Goal: Information Seeking & Learning: Check status

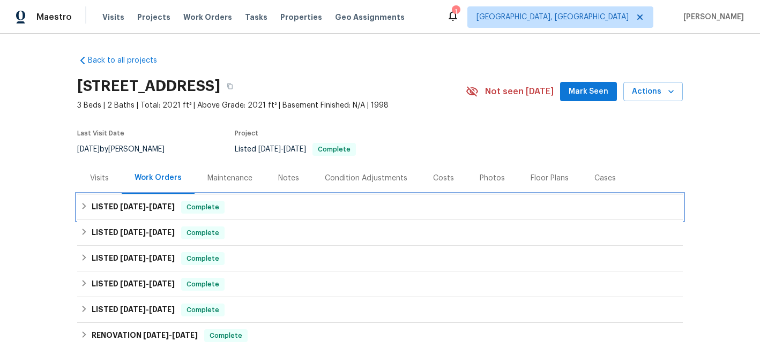
click at [143, 206] on span "6/6/25 - 6/16/25" at bounding box center [147, 207] width 55 height 8
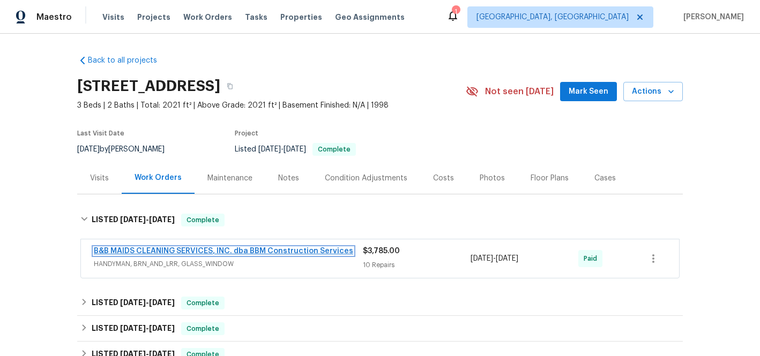
click at [232, 249] on link "B&B MAIDS CLEANING SERVICES, INC. dba BBM Construction Services" at bounding box center [223, 252] width 259 height 8
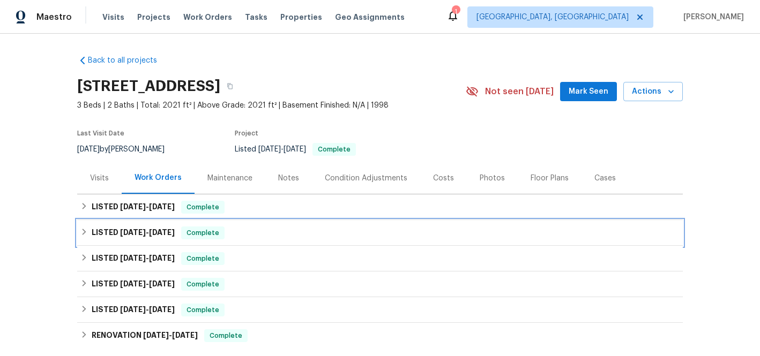
click at [149, 230] on span "[DATE]" at bounding box center [162, 233] width 26 height 8
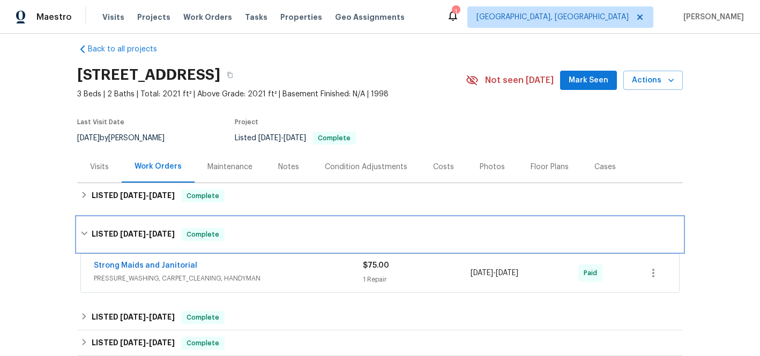
scroll to position [12, 0]
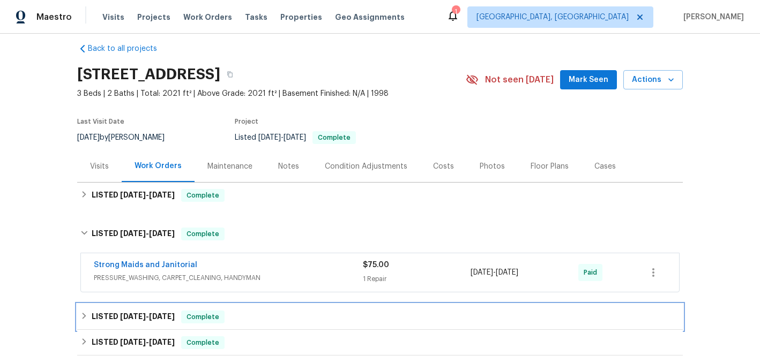
drag, startPoint x: 173, startPoint y: 314, endPoint x: 177, endPoint y: 309, distance: 6.5
click at [175, 313] on span "[DATE]" at bounding box center [162, 317] width 26 height 8
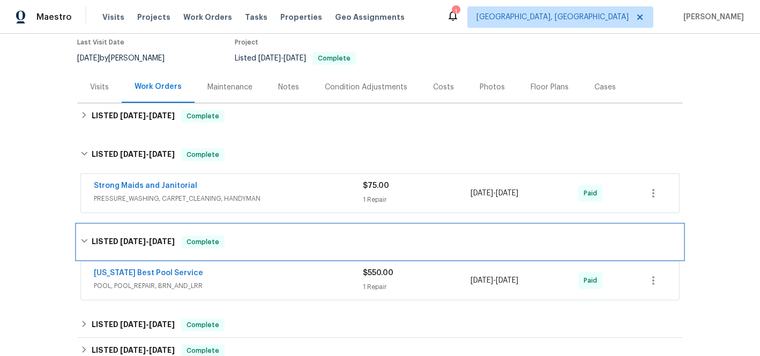
scroll to position [92, 0]
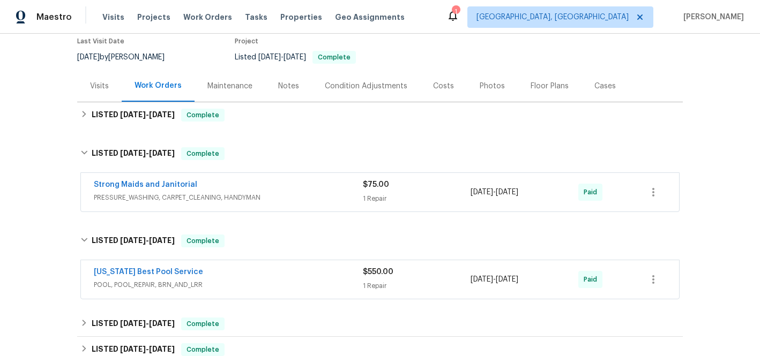
click at [348, 283] on span "POOL, POOL_REPAIR, BRN_AND_LRR" at bounding box center [228, 285] width 269 height 11
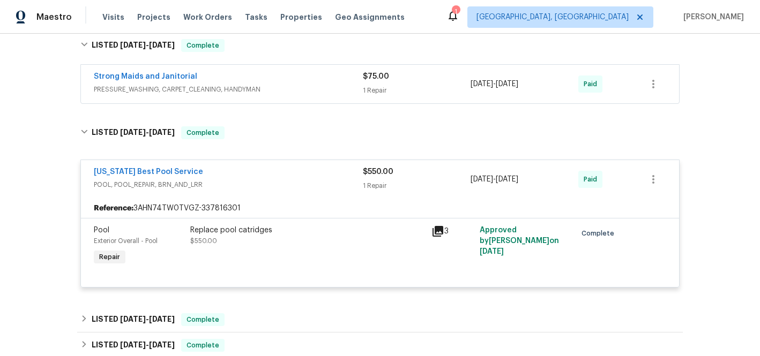
scroll to position [204, 0]
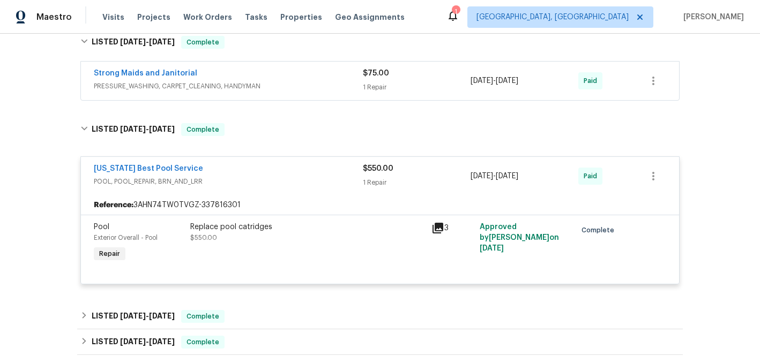
click at [436, 228] on icon at bounding box center [437, 228] width 13 height 13
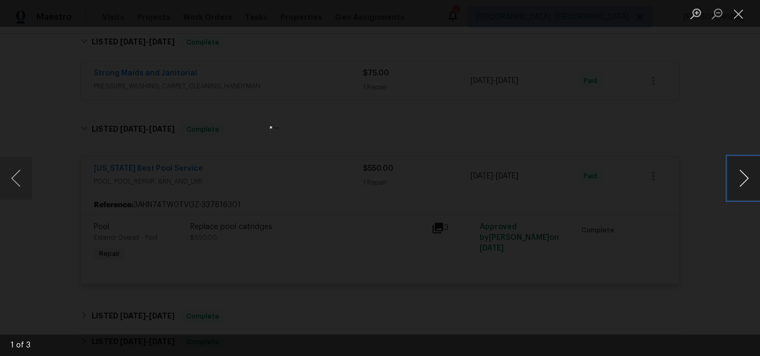
click at [733, 180] on button "Next image" at bounding box center [744, 178] width 32 height 43
click at [523, 306] on div "Lightbox" at bounding box center [380, 178] width 760 height 356
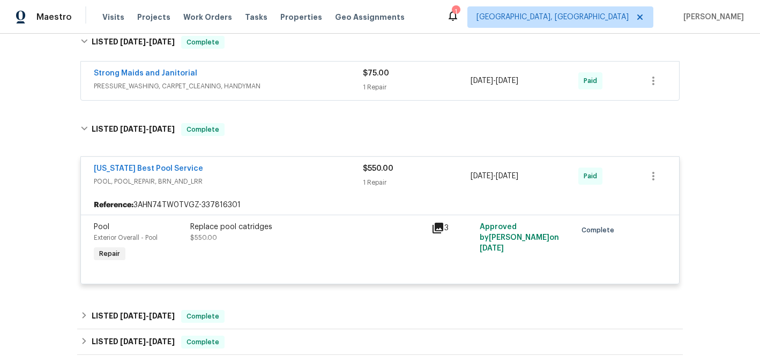
scroll to position [207, 0]
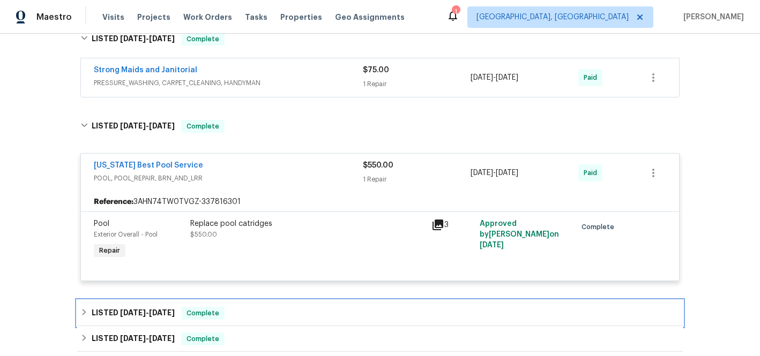
click at [136, 313] on span "[DATE]" at bounding box center [133, 313] width 26 height 8
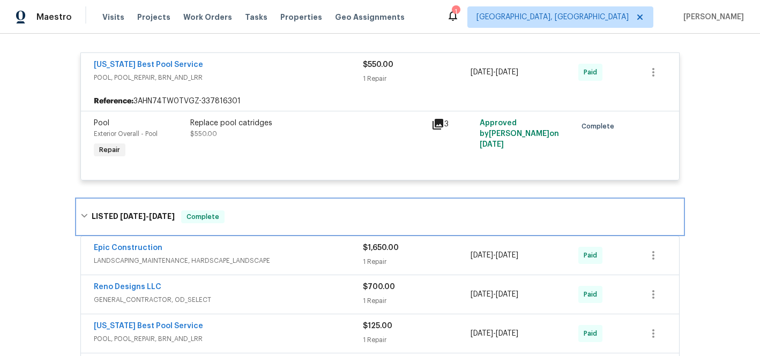
scroll to position [312, 0]
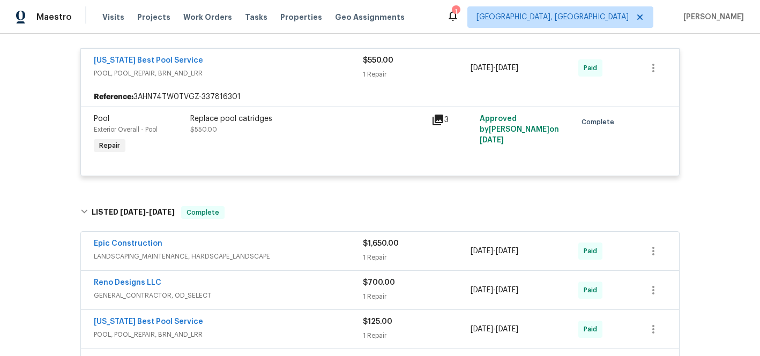
click at [363, 260] on div "1 Repair" at bounding box center [417, 257] width 108 height 11
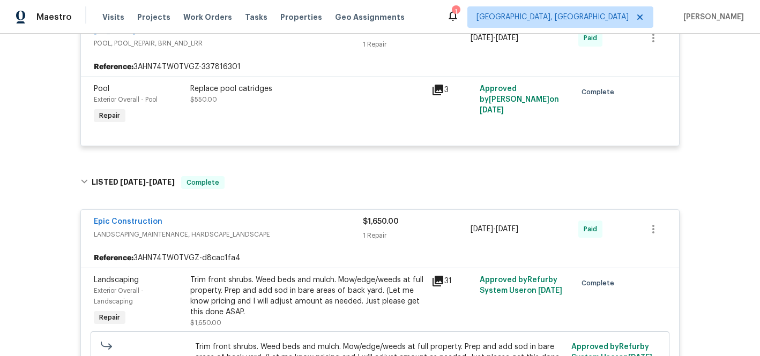
scroll to position [343, 0]
click at [433, 280] on icon at bounding box center [437, 280] width 11 height 11
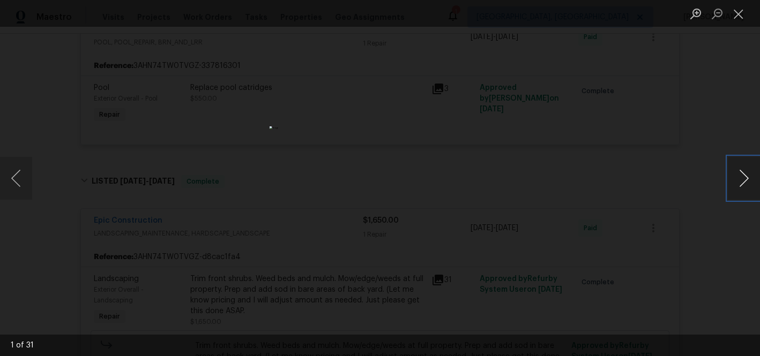
click at [737, 180] on button "Next image" at bounding box center [744, 178] width 32 height 43
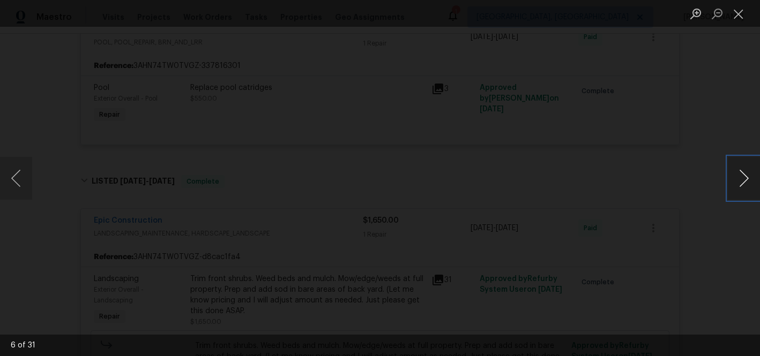
click at [737, 180] on button "Next image" at bounding box center [744, 178] width 32 height 43
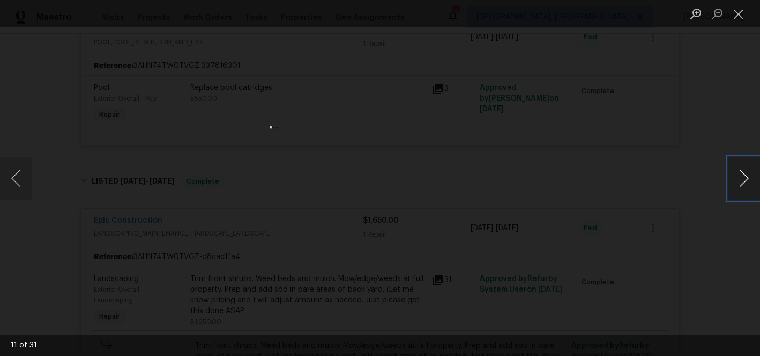
click at [737, 180] on button "Next image" at bounding box center [744, 178] width 32 height 43
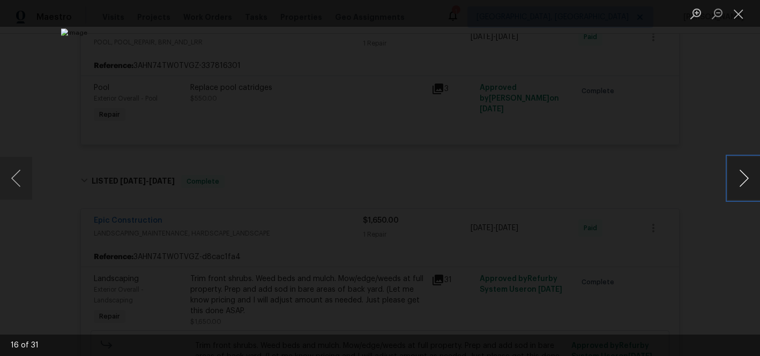
click at [737, 180] on button "Next image" at bounding box center [744, 178] width 32 height 43
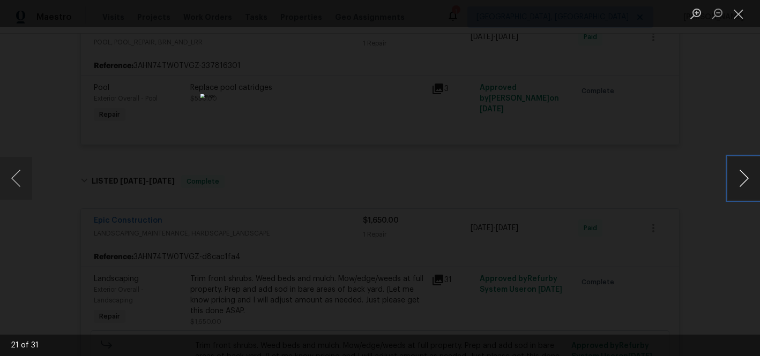
click at [737, 180] on button "Next image" at bounding box center [744, 178] width 32 height 43
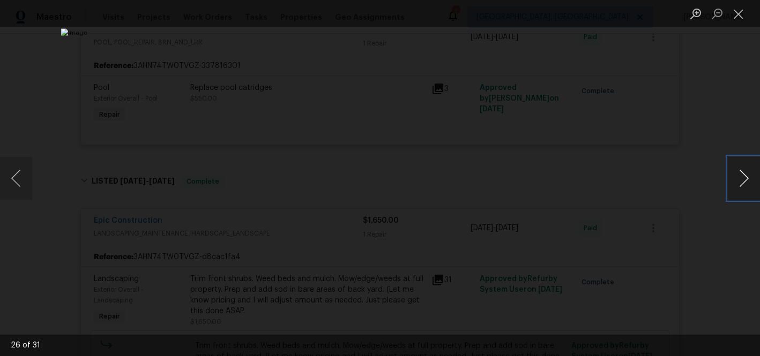
click at [737, 180] on button "Next image" at bounding box center [744, 178] width 32 height 43
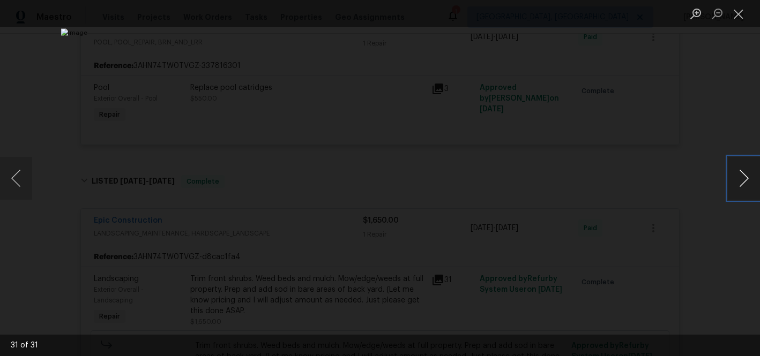
click at [737, 180] on button "Next image" at bounding box center [744, 178] width 32 height 43
click at [741, 16] on button "Close lightbox" at bounding box center [738, 13] width 21 height 19
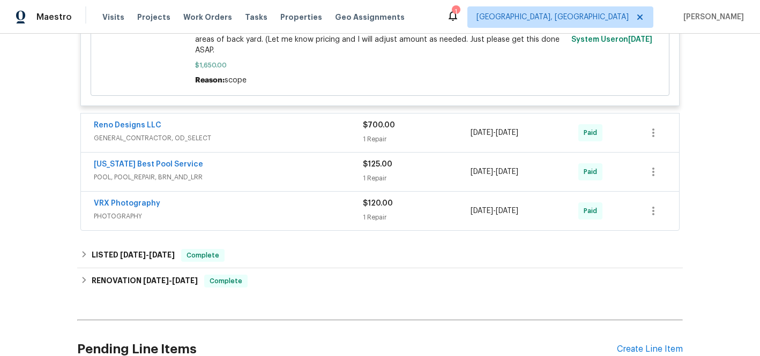
scroll to position [660, 0]
click at [384, 150] on div "Reno Designs LLC GENERAL_CONTRACTOR, OD_SELECT $700.00 1 Repair [DATE] - [DATE]…" at bounding box center [380, 133] width 598 height 39
click at [383, 141] on div "1 Repair" at bounding box center [417, 140] width 108 height 11
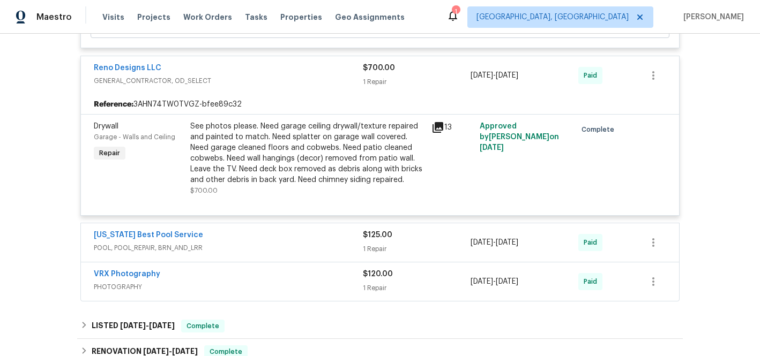
scroll to position [736, 0]
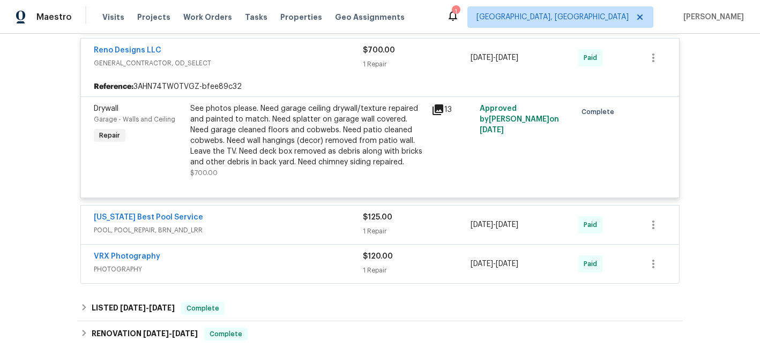
click at [379, 241] on div "[US_STATE] Best Pool Service POOL, POOL_REPAIR, BRN_AND_LRR $125.00 1 Repair [D…" at bounding box center [380, 225] width 598 height 39
click at [381, 235] on div "1 Repair" at bounding box center [417, 231] width 108 height 11
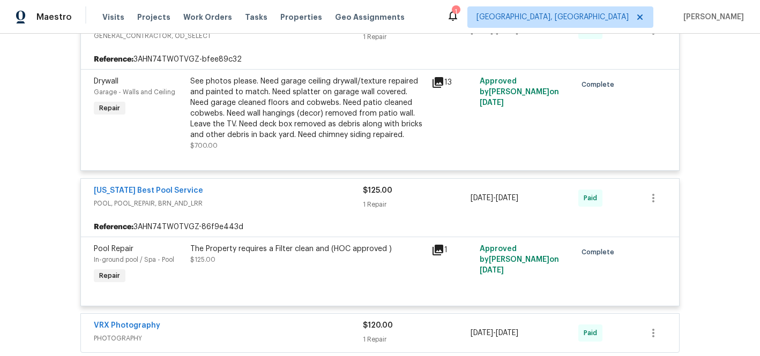
scroll to position [772, 0]
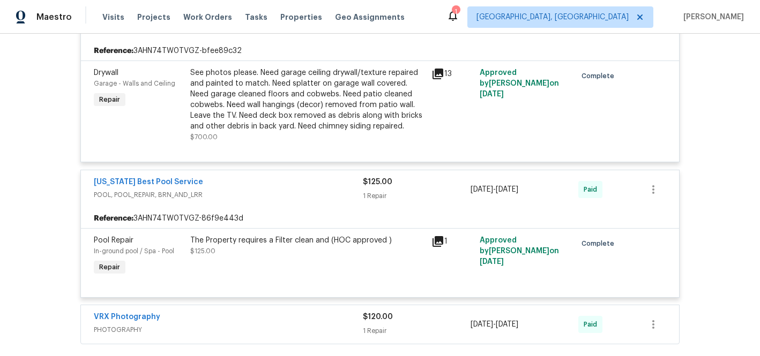
click at [437, 244] on icon at bounding box center [437, 241] width 13 height 13
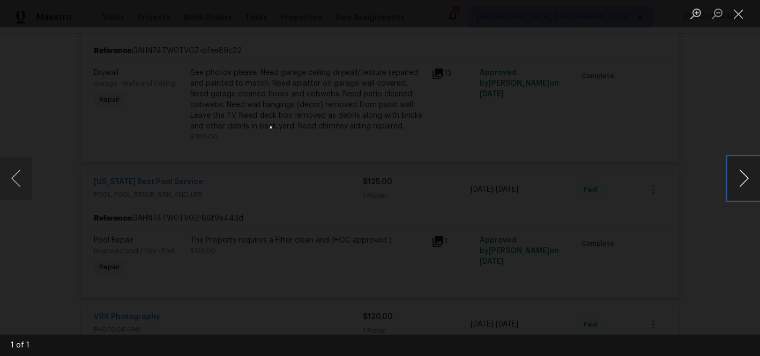
click at [743, 176] on button "Next image" at bounding box center [744, 178] width 32 height 43
click at [739, 176] on button "Next image" at bounding box center [744, 178] width 32 height 43
click at [208, 281] on div "Lightbox" at bounding box center [380, 178] width 760 height 356
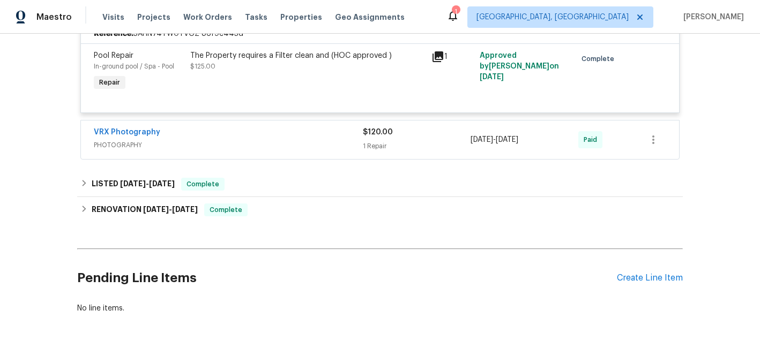
scroll to position [973, 0]
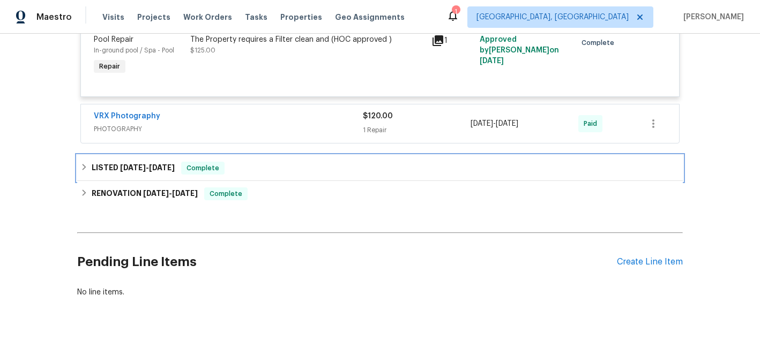
click at [191, 173] on span "Complete" at bounding box center [202, 168] width 41 height 11
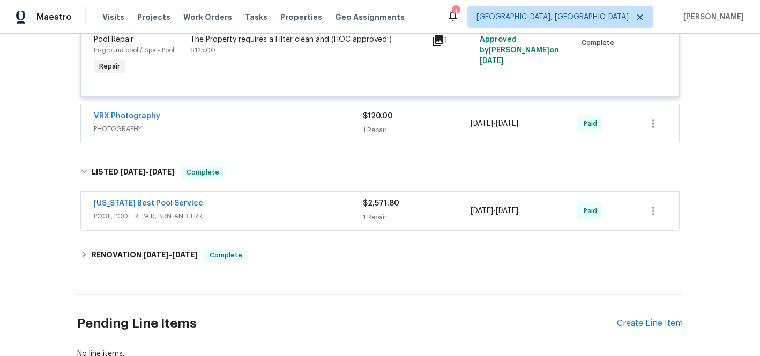
click at [372, 222] on div "1 Repair" at bounding box center [417, 217] width 108 height 11
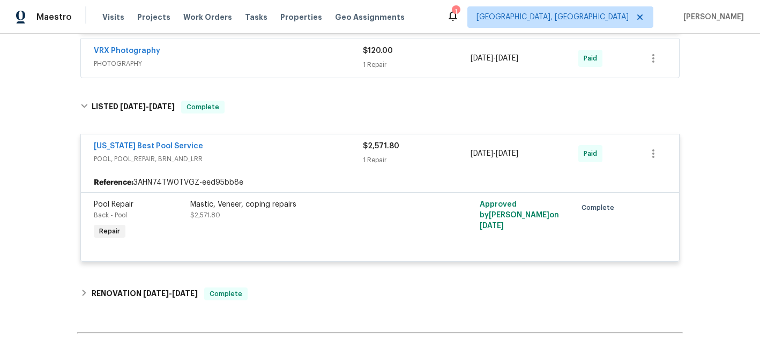
scroll to position [1051, 0]
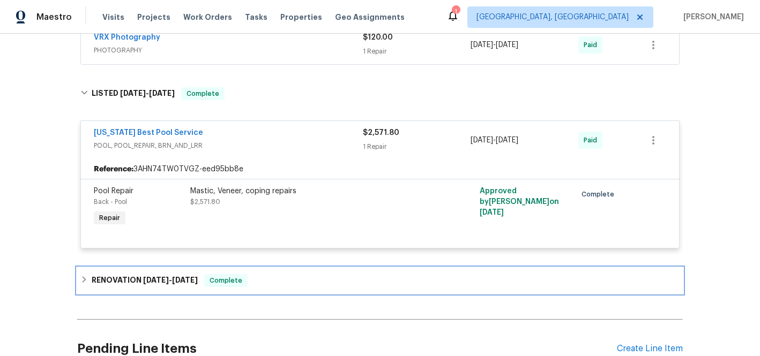
click at [218, 284] on span "Complete" at bounding box center [225, 280] width 41 height 11
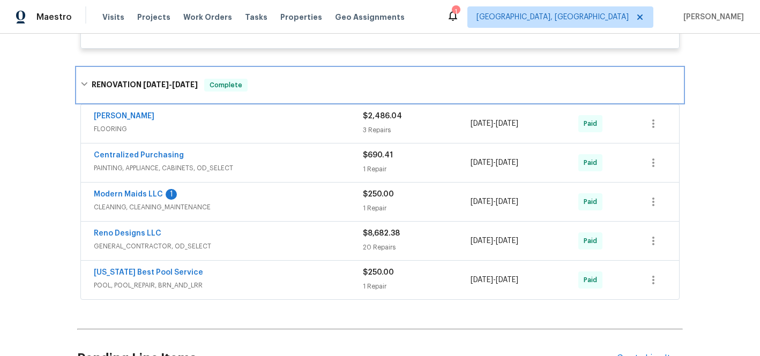
scroll to position [1252, 0]
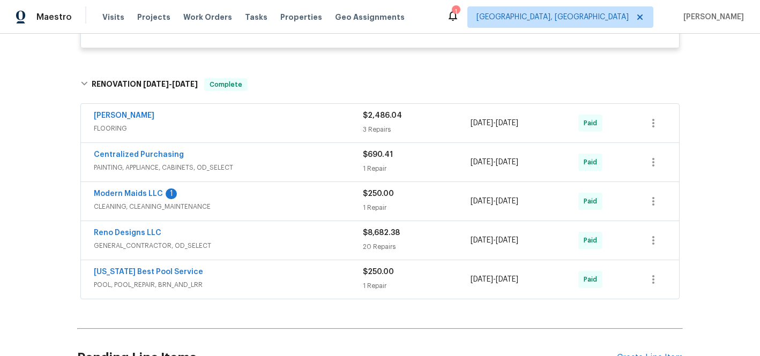
click at [363, 284] on div "1 Repair" at bounding box center [417, 286] width 108 height 11
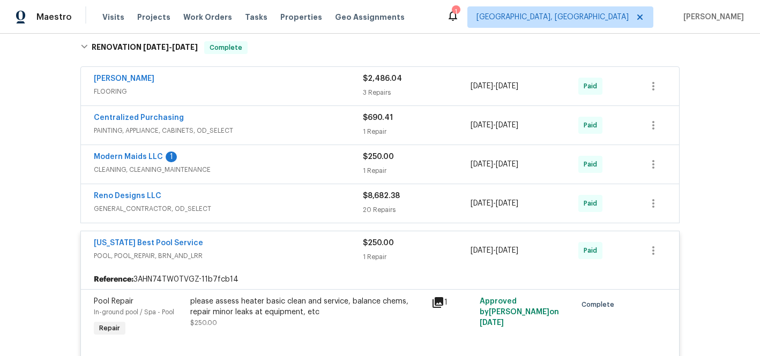
scroll to position [1297, 0]
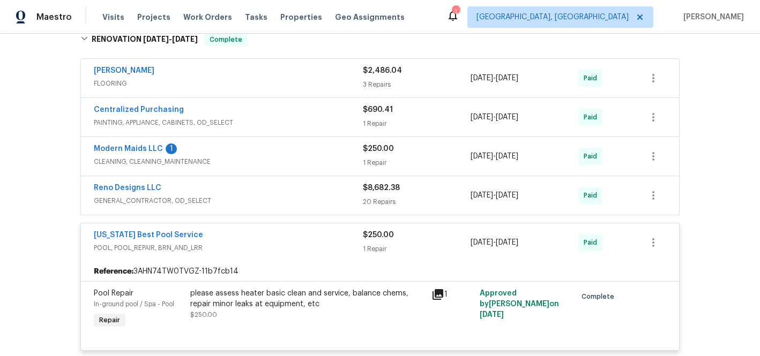
click at [435, 297] on icon at bounding box center [437, 294] width 13 height 13
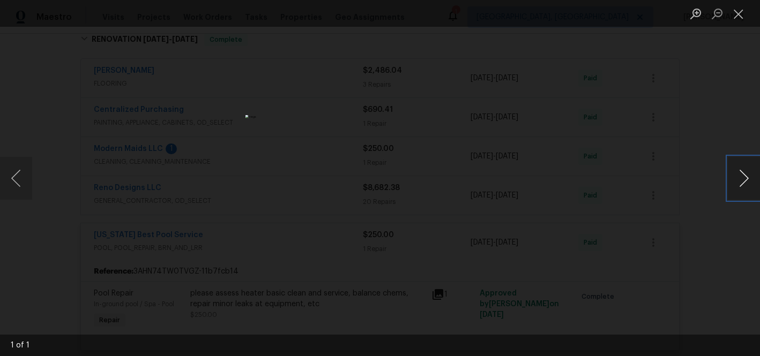
click at [737, 178] on button "Next image" at bounding box center [744, 178] width 32 height 43
click at [732, 241] on div "Lightbox" at bounding box center [380, 178] width 760 height 356
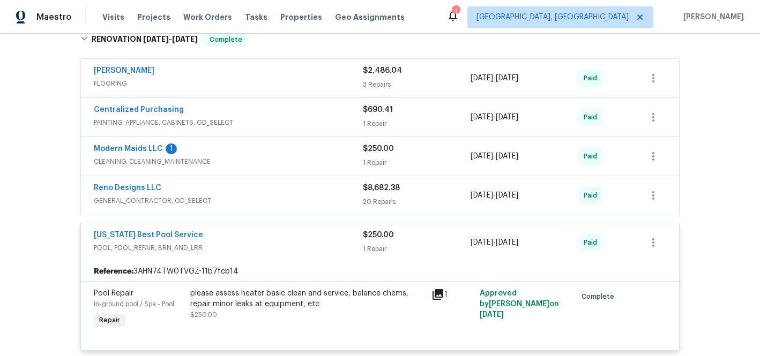
click at [374, 207] on div "20 Repairs" at bounding box center [417, 202] width 108 height 11
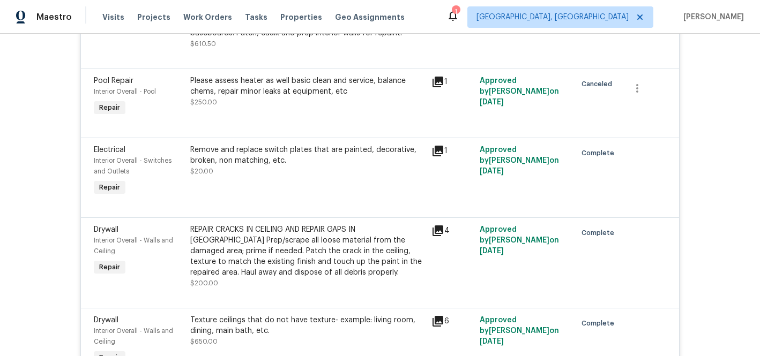
scroll to position [2528, 0]
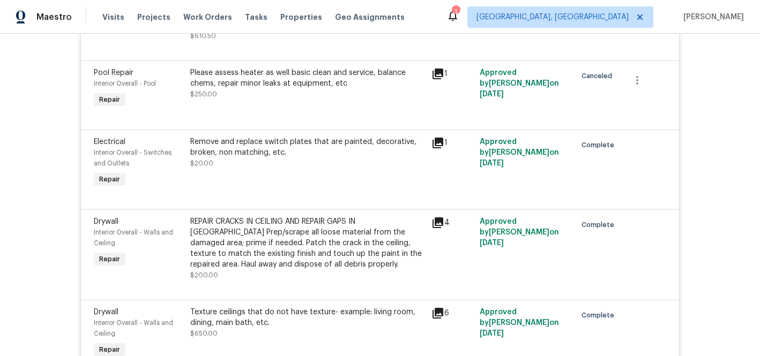
click at [432, 79] on icon at bounding box center [437, 74] width 13 height 13
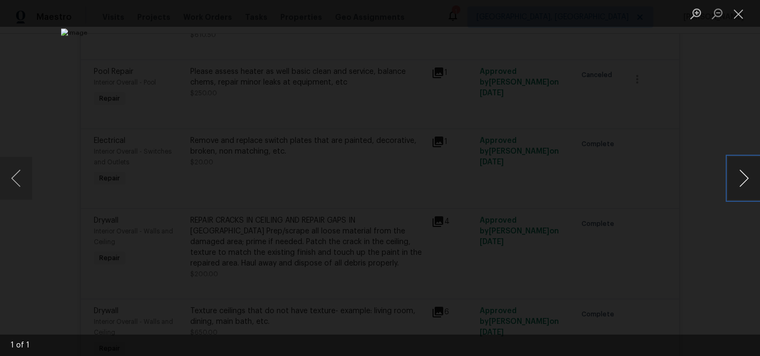
click at [740, 173] on button "Next image" at bounding box center [744, 178] width 32 height 43
click at [739, 12] on button "Close lightbox" at bounding box center [738, 13] width 21 height 19
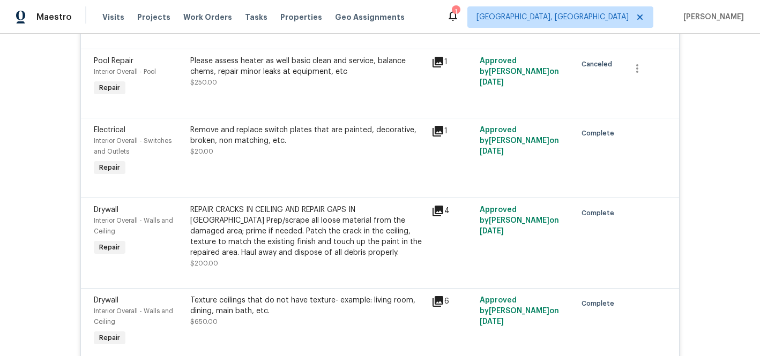
scroll to position [2540, 0]
click at [435, 216] on icon at bounding box center [437, 211] width 11 height 11
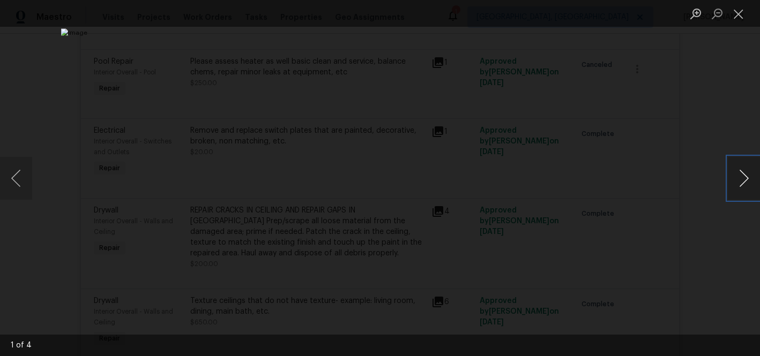
click at [739, 181] on button "Next image" at bounding box center [744, 178] width 32 height 43
click at [739, 182] on button "Next image" at bounding box center [744, 178] width 32 height 43
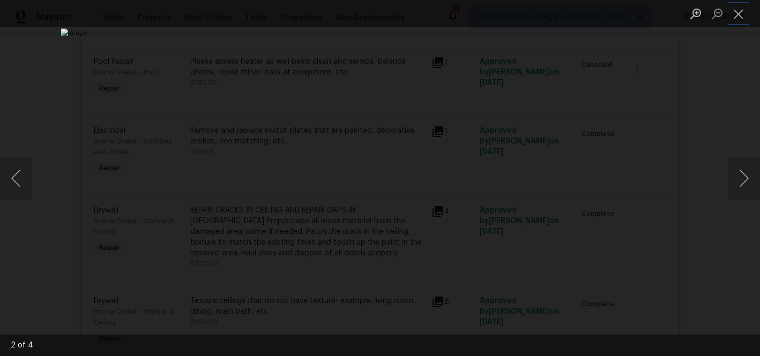
drag, startPoint x: 742, startPoint y: 11, endPoint x: 684, endPoint y: 87, distance: 95.7
click at [741, 11] on button "Close lightbox" at bounding box center [738, 13] width 21 height 19
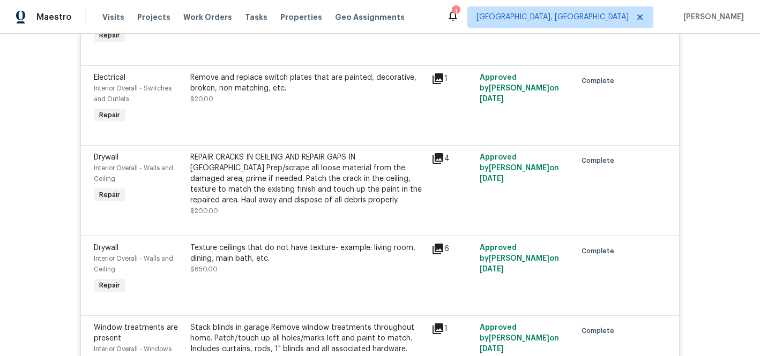
scroll to position [2590, 0]
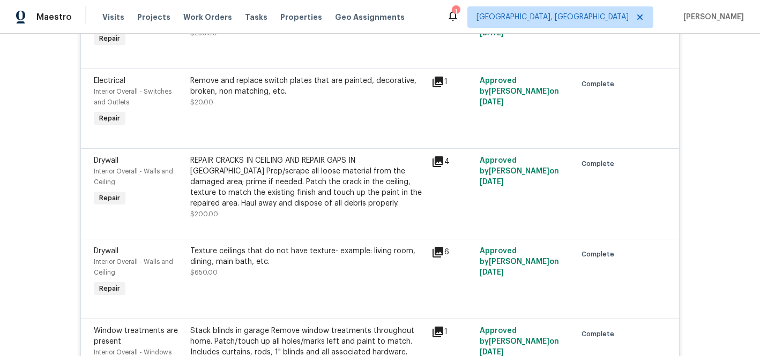
click at [431, 258] on icon at bounding box center [437, 252] width 13 height 13
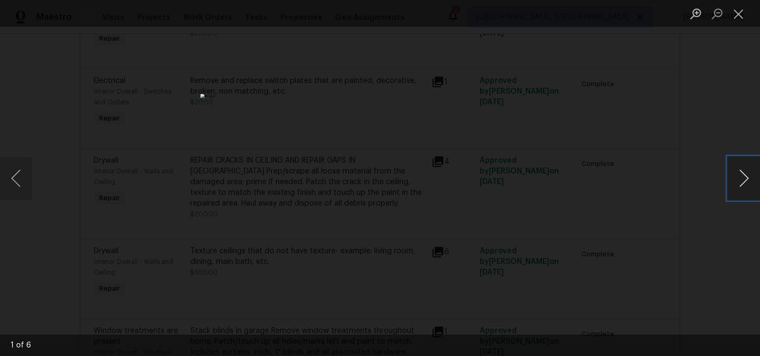
click at [739, 181] on button "Next image" at bounding box center [744, 178] width 32 height 43
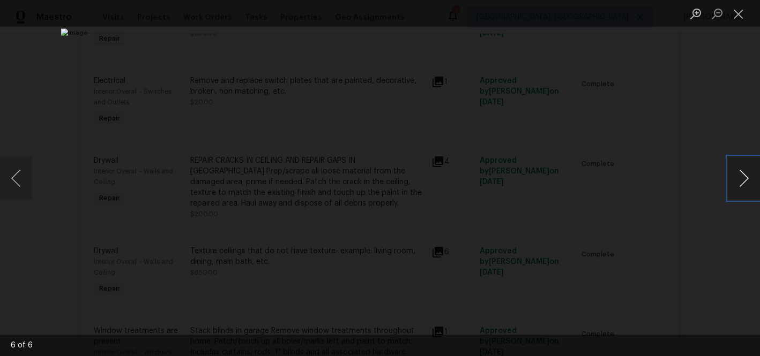
click at [739, 181] on button "Next image" at bounding box center [744, 178] width 32 height 43
click at [736, 13] on button "Close lightbox" at bounding box center [738, 13] width 21 height 19
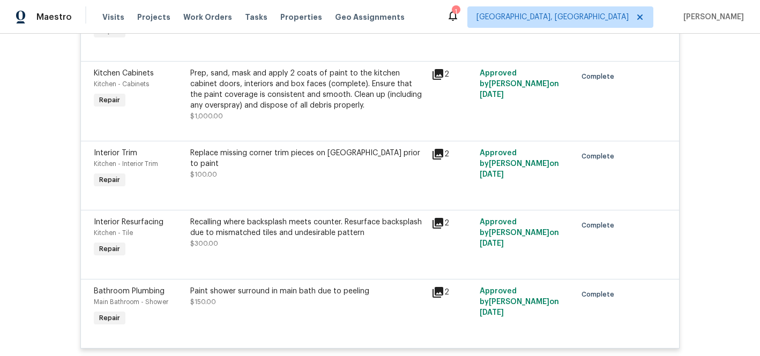
scroll to position [2901, 0]
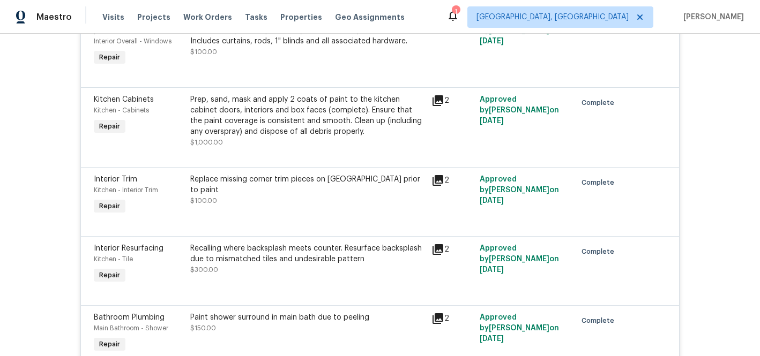
click at [434, 255] on icon at bounding box center [437, 249] width 11 height 11
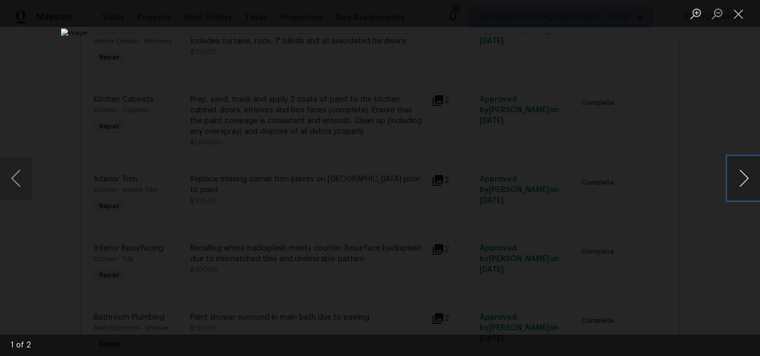
click at [741, 170] on button "Next image" at bounding box center [744, 178] width 32 height 43
click at [737, 162] on button "Next image" at bounding box center [744, 178] width 32 height 43
click at [691, 89] on div "Lightbox" at bounding box center [380, 178] width 760 height 356
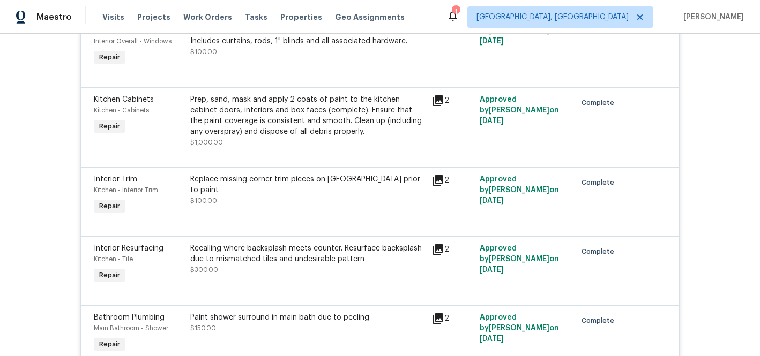
click at [440, 106] on div "2" at bounding box center [452, 100] width 42 height 13
click at [436, 106] on icon at bounding box center [437, 100] width 11 height 11
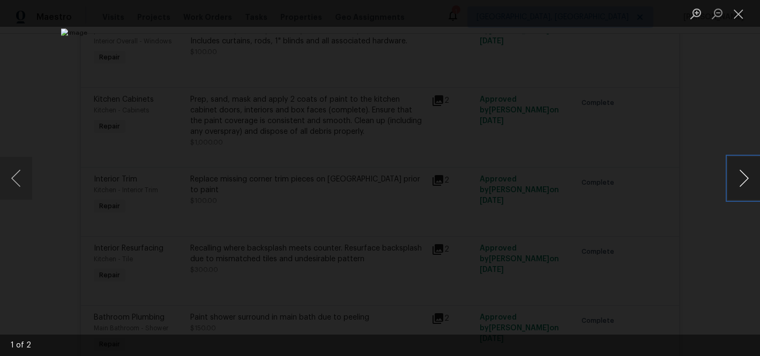
click at [740, 177] on button "Next image" at bounding box center [744, 178] width 32 height 43
drag, startPoint x: 739, startPoint y: 19, endPoint x: 700, endPoint y: 61, distance: 56.9
click at [735, 19] on button "Close lightbox" at bounding box center [738, 13] width 21 height 19
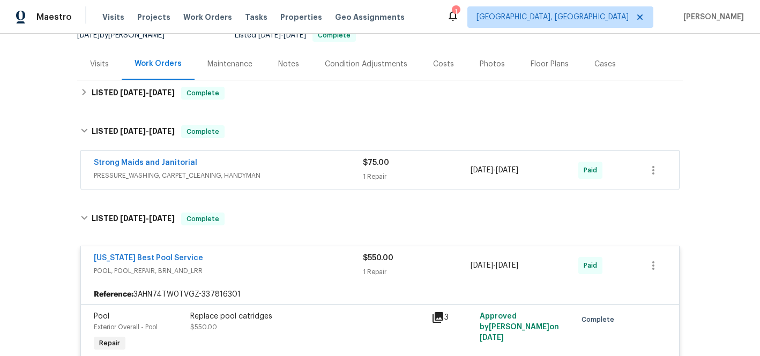
scroll to position [0, 0]
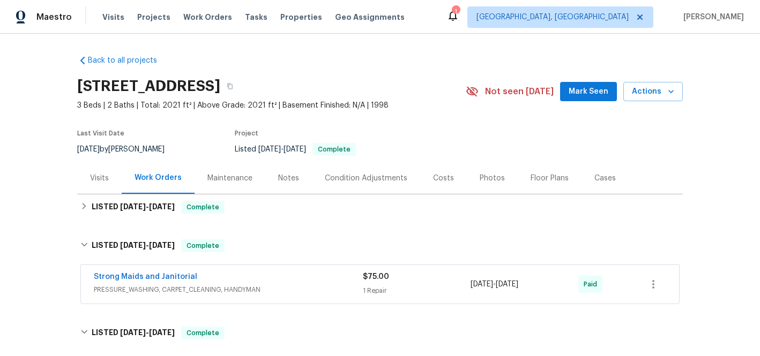
click at [240, 178] on div "Maintenance" at bounding box center [229, 178] width 45 height 11
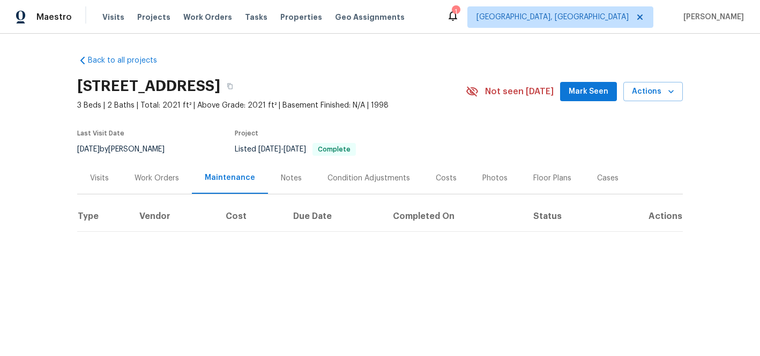
click at [291, 176] on div "Notes" at bounding box center [291, 178] width 21 height 11
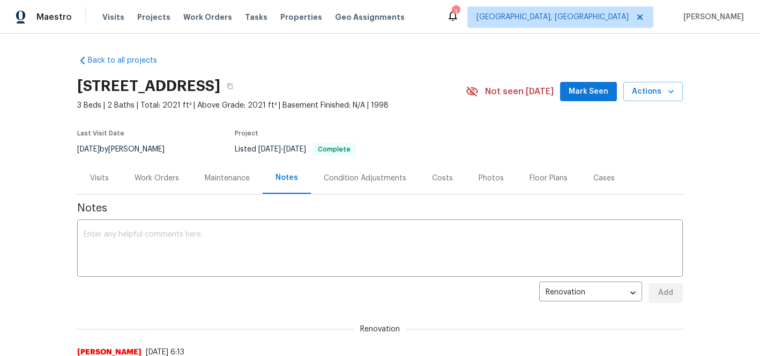
click at [380, 175] on div "Condition Adjustments" at bounding box center [365, 178] width 83 height 11
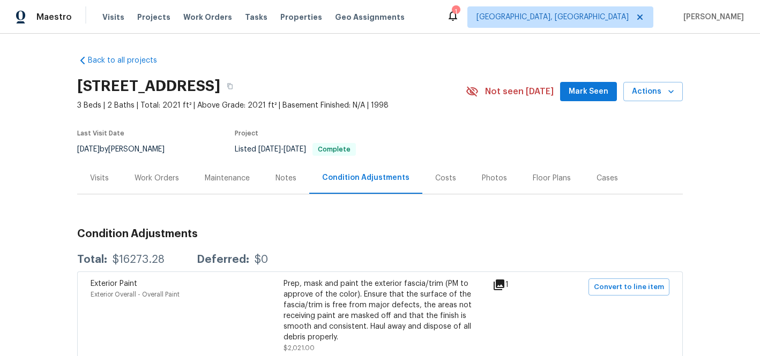
click at [275, 176] on div "Notes" at bounding box center [285, 178] width 21 height 11
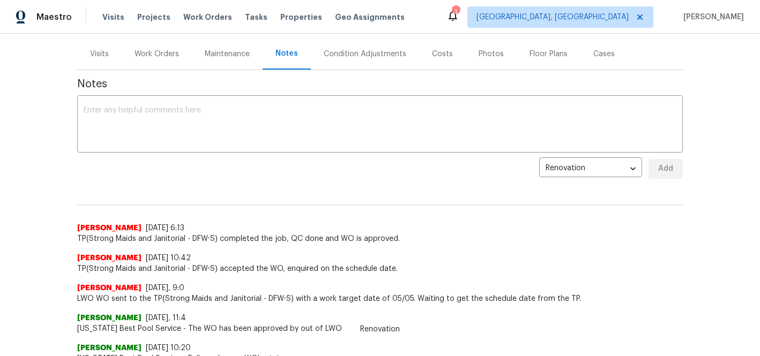
scroll to position [19, 0]
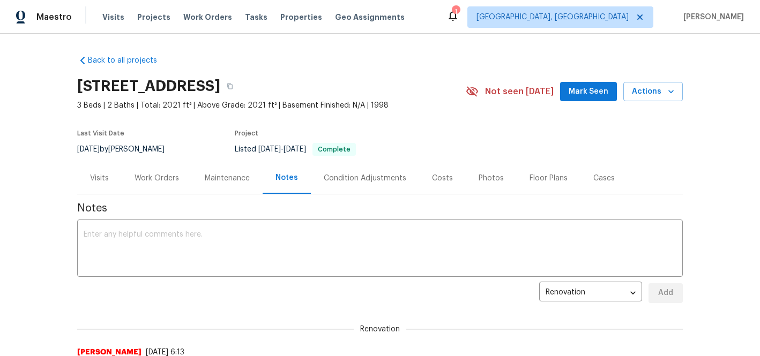
click at [226, 178] on div "Maintenance" at bounding box center [227, 178] width 45 height 11
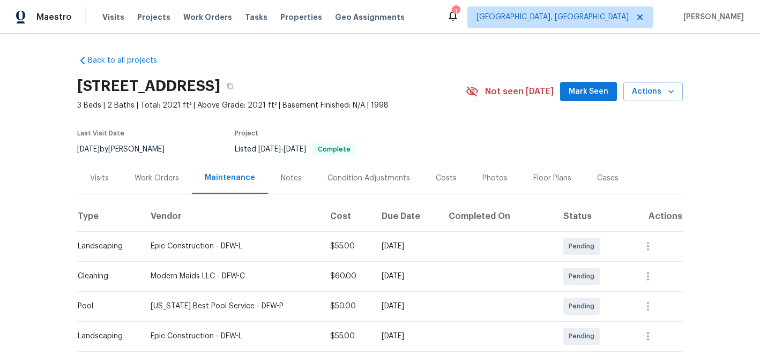
click at [166, 181] on div "Work Orders" at bounding box center [157, 178] width 44 height 11
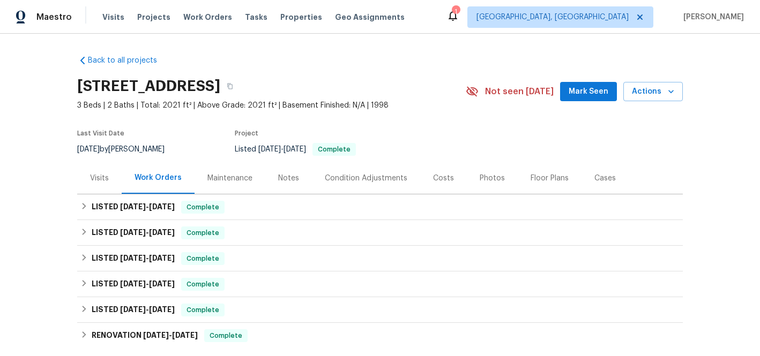
click at [90, 177] on div "Visits" at bounding box center [99, 178] width 19 height 11
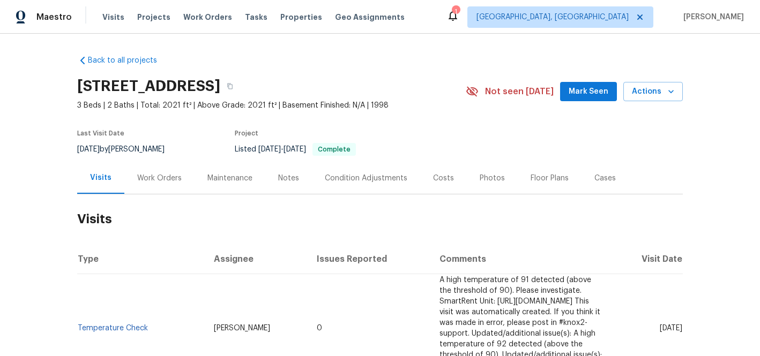
click at [145, 177] on div "Work Orders" at bounding box center [159, 178] width 44 height 11
